Goal: Task Accomplishment & Management: Manage account settings

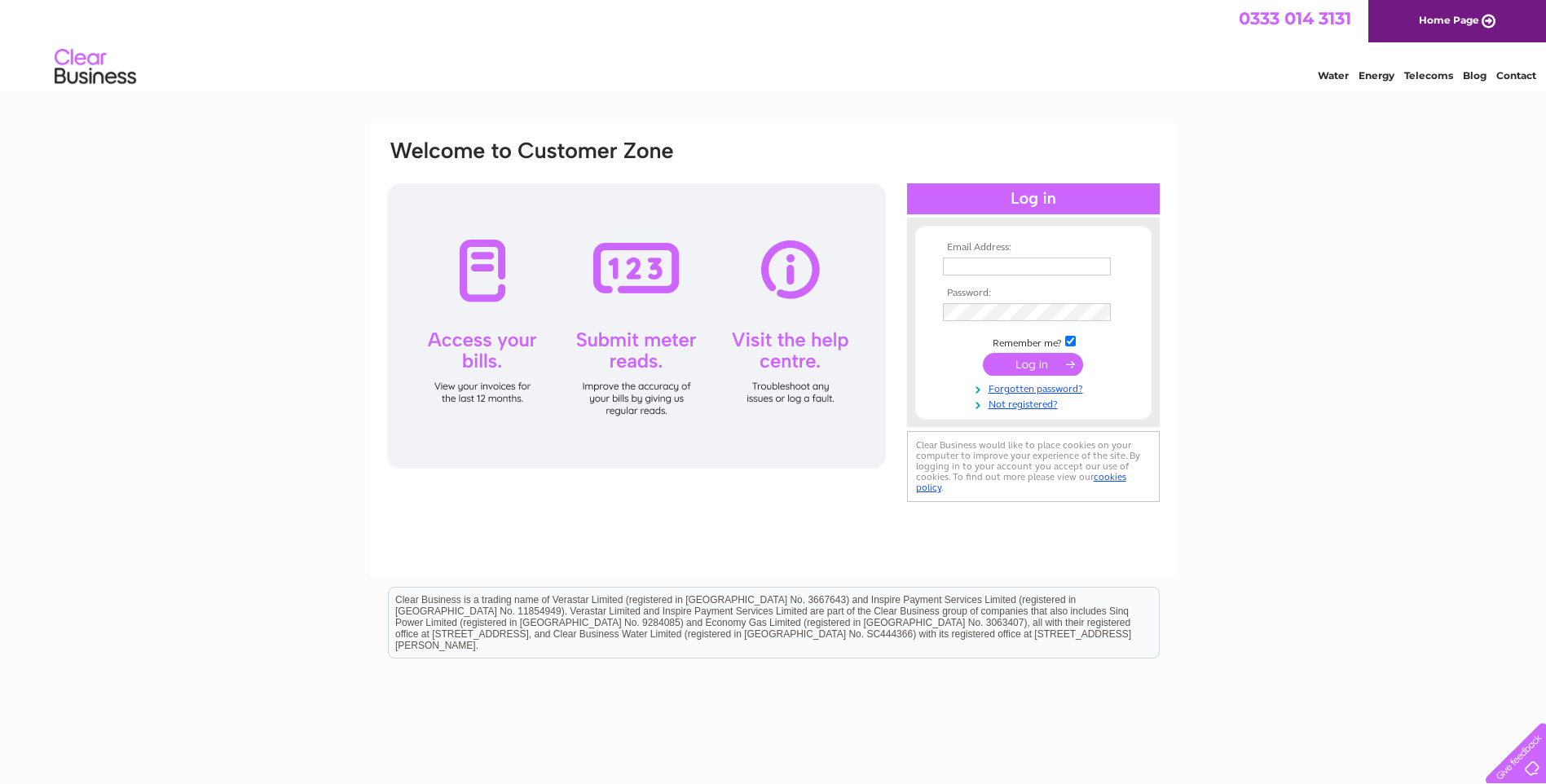
type input "[PERSON_NAME][EMAIL_ADDRESS][PERSON_NAME][DOMAIN_NAME]"
click at [1034, 361] on input "submit" at bounding box center [1033, 364] width 100 height 23
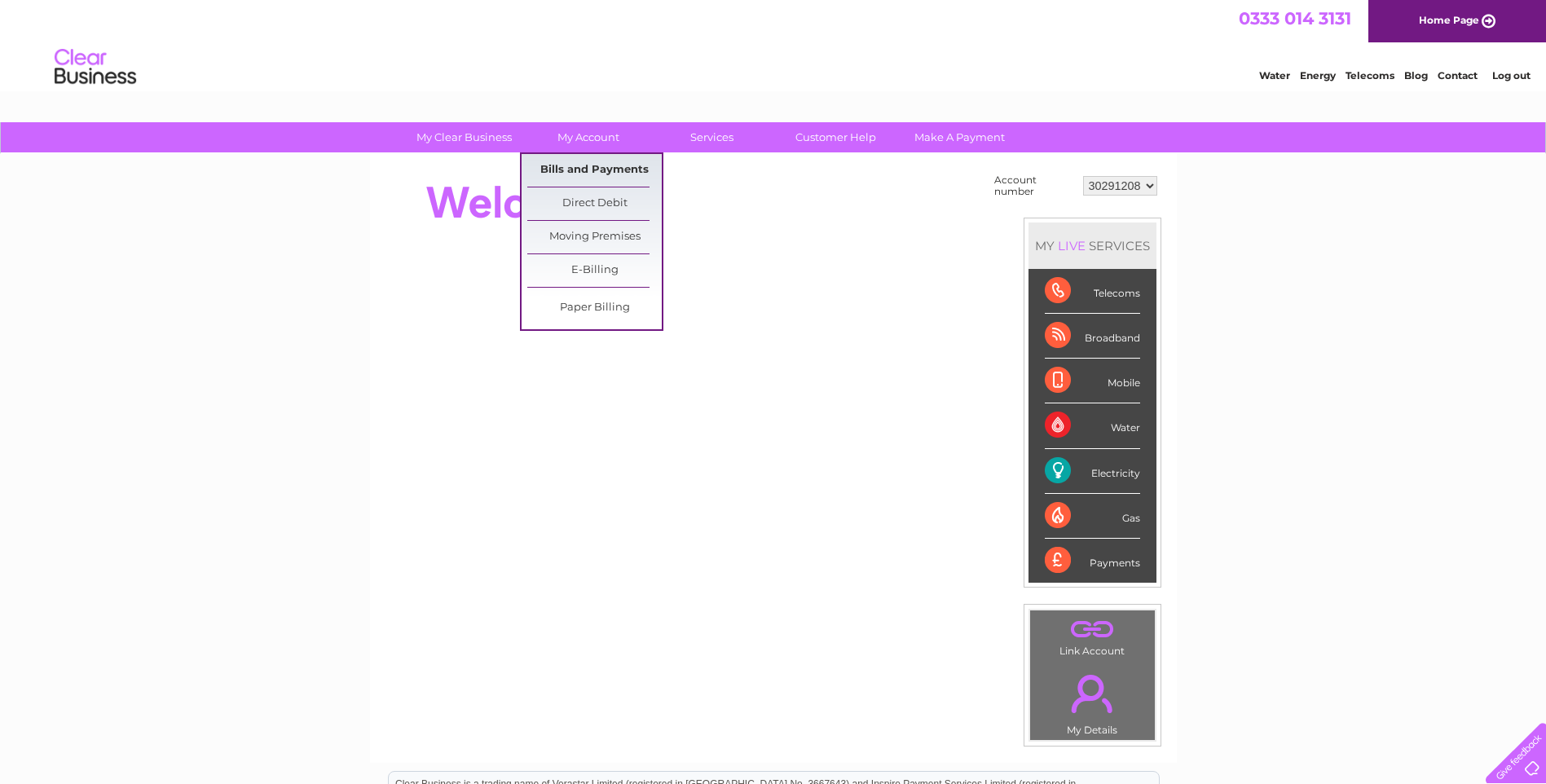
click at [579, 163] on link "Bills and Payments" at bounding box center [595, 170] width 135 height 32
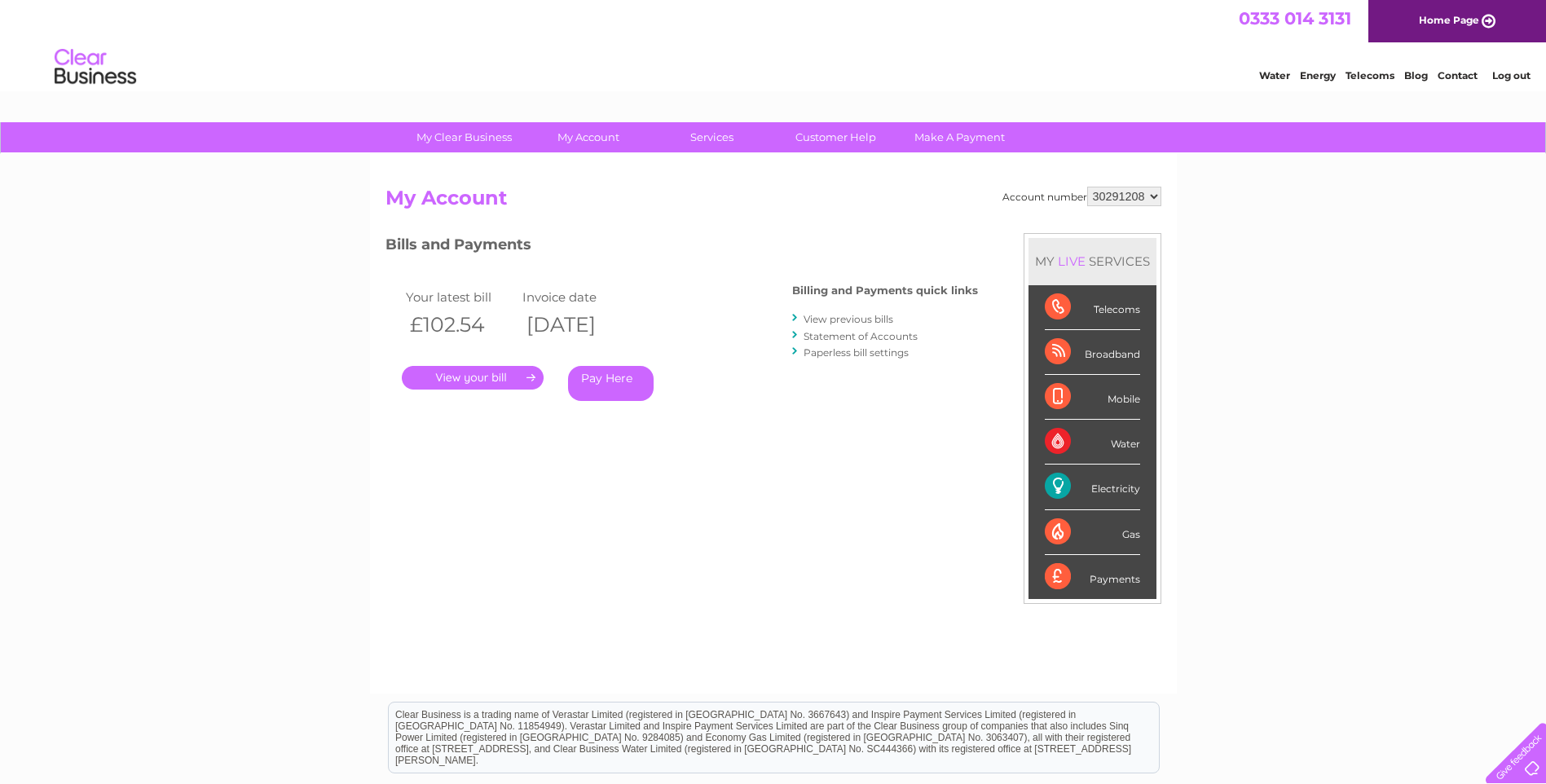
click at [460, 381] on link "." at bounding box center [472, 378] width 142 height 24
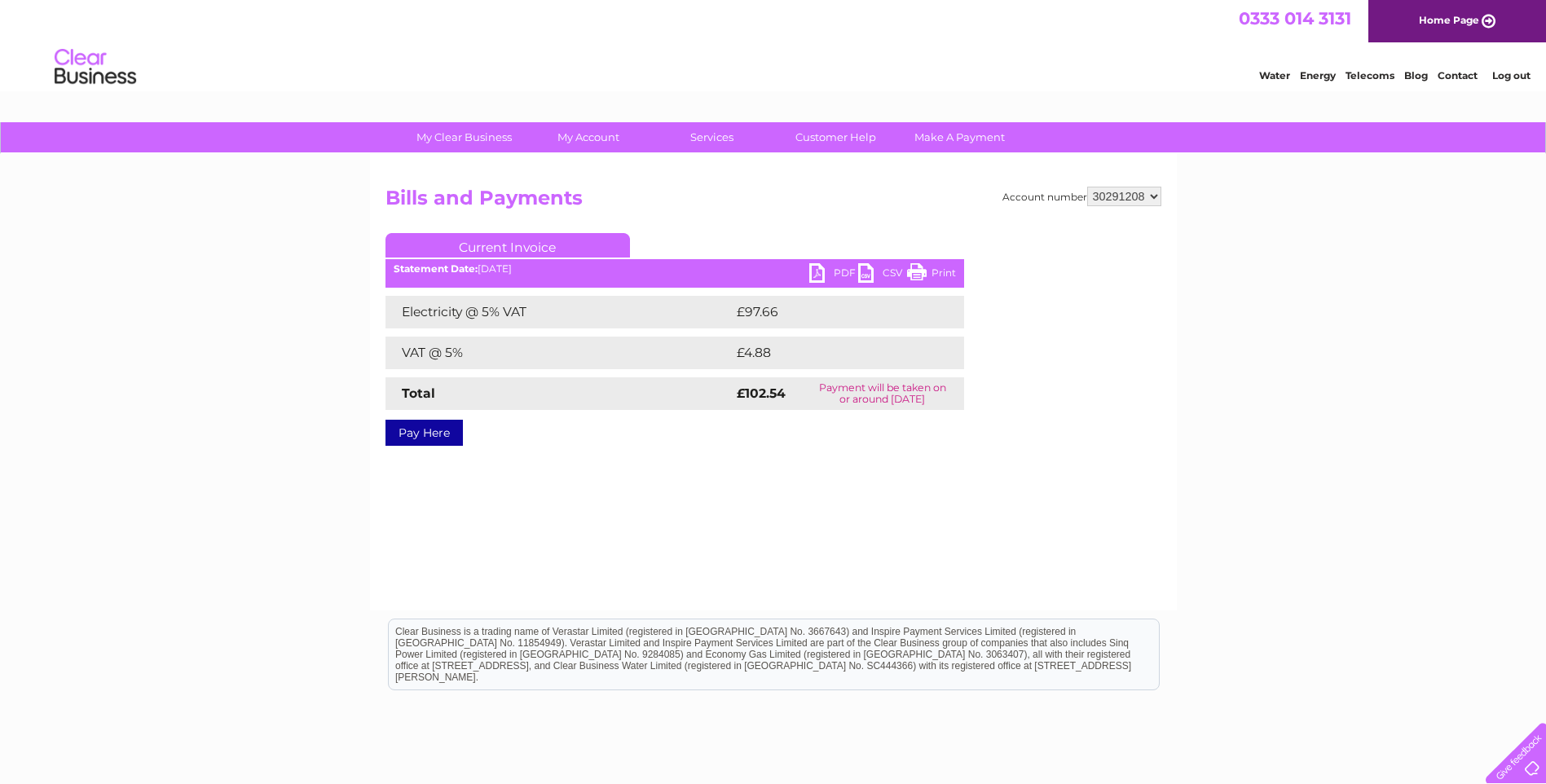
click at [822, 271] on link "PDF" at bounding box center [833, 275] width 49 height 24
click at [1214, 59] on div "Water Energy Telecoms Blog Contact Log out" at bounding box center [773, 69] width 1546 height 53
click at [829, 277] on link "PDF" at bounding box center [833, 275] width 49 height 24
